Goal: Task Accomplishment & Management: Manage account settings

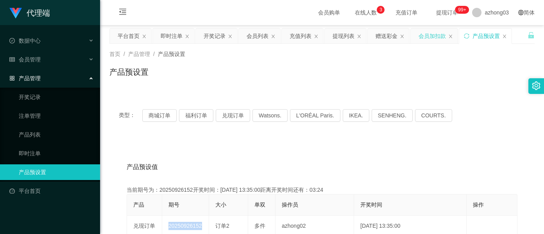
click at [431, 39] on div "会员加扣款" at bounding box center [431, 36] width 27 height 15
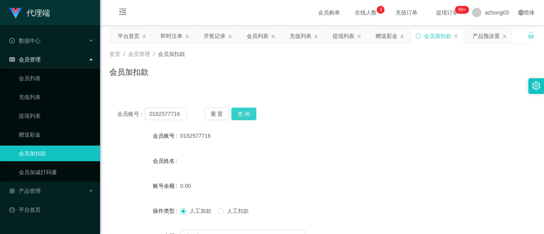
click at [252, 109] on button "查 询" at bounding box center [243, 113] width 25 height 13
drag, startPoint x: 180, startPoint y: 119, endPoint x: 141, endPoint y: 116, distance: 39.5
click at [141, 116] on div "会员账号： 0162577716" at bounding box center [152, 113] width 70 height 13
paste input "Sin8888 LIM SIN YEE"
click at [243, 113] on button "查 询" at bounding box center [243, 113] width 25 height 13
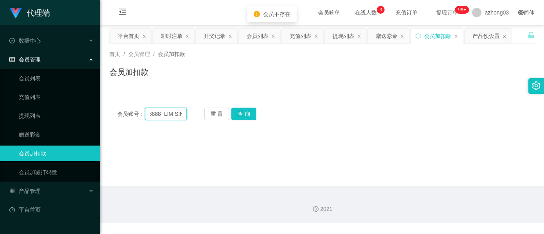
scroll to position [0, 19]
drag, startPoint x: 172, startPoint y: 119, endPoint x: 181, endPoint y: 119, distance: 9.0
click at [181, 120] on input "Sin8888 LIM SIN YEE" at bounding box center [166, 113] width 42 height 13
type input "Sin8888"
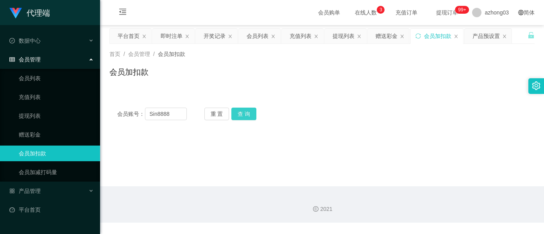
click at [236, 111] on button "查 询" at bounding box center [243, 113] width 25 height 13
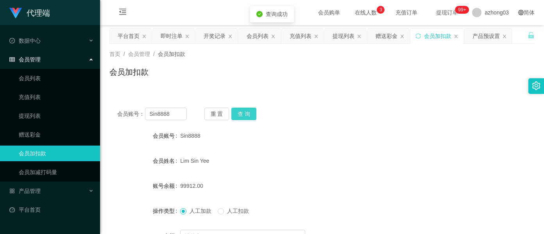
scroll to position [52, 0]
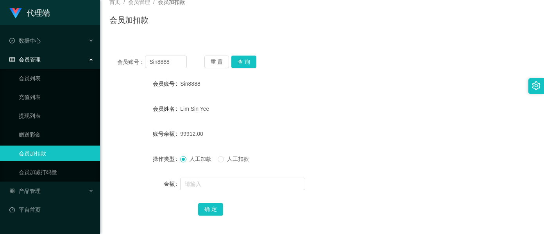
drag, startPoint x: 440, startPoint y: 49, endPoint x: 433, endPoint y: 49, distance: 6.7
click at [440, 50] on div "会员账号： Sin8888 重 置 查 询 会员账号 Sin8888 会员姓名 [PERSON_NAME] Yee 账号余额 99912.00 操作类型 人工…" at bounding box center [321, 141] width 425 height 186
click at [252, 63] on button "查 询" at bounding box center [243, 61] width 25 height 13
click at [247, 62] on button "查 询" at bounding box center [243, 61] width 25 height 13
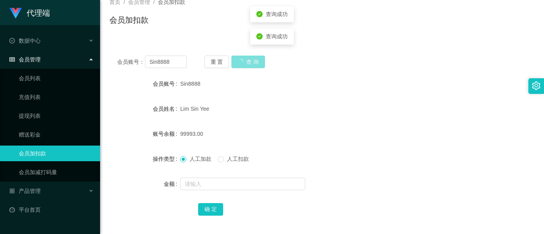
click at [247, 62] on button "查 询" at bounding box center [248, 61] width 34 height 13
click at [247, 62] on button "查 询" at bounding box center [243, 61] width 25 height 13
click at [245, 61] on button "查 询" at bounding box center [243, 61] width 25 height 13
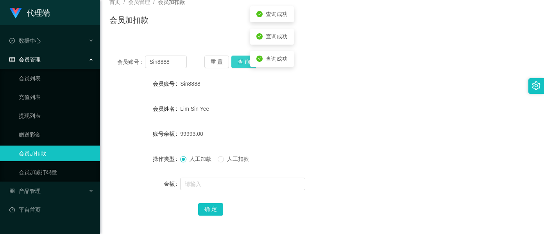
click at [245, 61] on button "查 询" at bounding box center [243, 61] width 25 height 13
click at [246, 61] on button "查 询" at bounding box center [243, 61] width 25 height 13
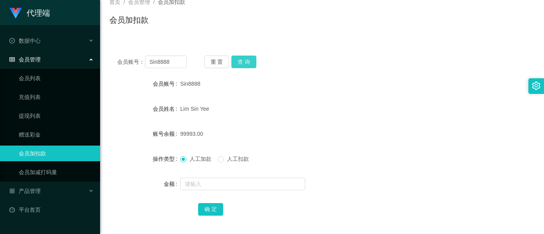
click at [242, 66] on button "查 询" at bounding box center [243, 61] width 25 height 13
click at [241, 66] on button "查 询" at bounding box center [243, 61] width 25 height 13
click at [241, 64] on button "查 询" at bounding box center [243, 61] width 25 height 13
click at [248, 57] on button "查 询" at bounding box center [243, 61] width 25 height 13
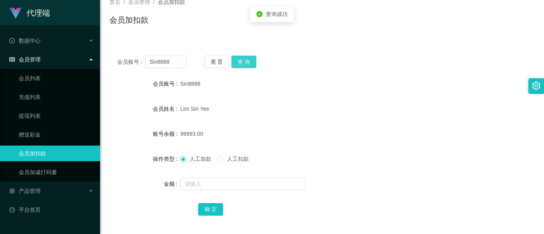
click at [248, 57] on button "查 询" at bounding box center [243, 61] width 25 height 13
click at [248, 57] on button "查 询" at bounding box center [248, 61] width 34 height 13
click at [247, 58] on button "查 询" at bounding box center [243, 61] width 25 height 13
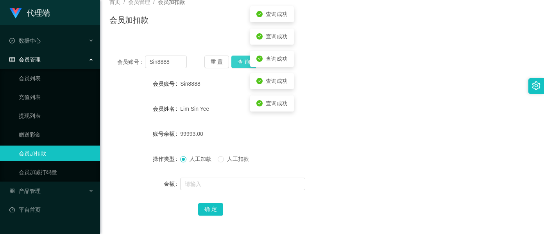
click at [247, 58] on button "查 询" at bounding box center [243, 61] width 25 height 13
click at [241, 61] on button "查 询" at bounding box center [243, 61] width 25 height 13
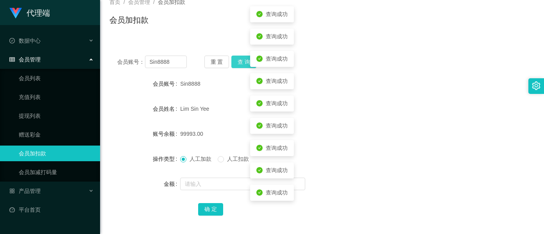
click at [241, 61] on button "查 询" at bounding box center [243, 61] width 25 height 13
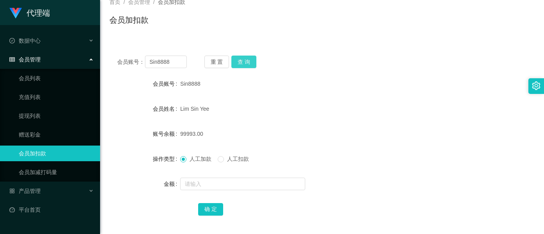
click at [238, 60] on button "查 询" at bounding box center [243, 61] width 25 height 13
click at [238, 61] on button "查 询" at bounding box center [243, 61] width 25 height 13
